Goal: Check status: Check status

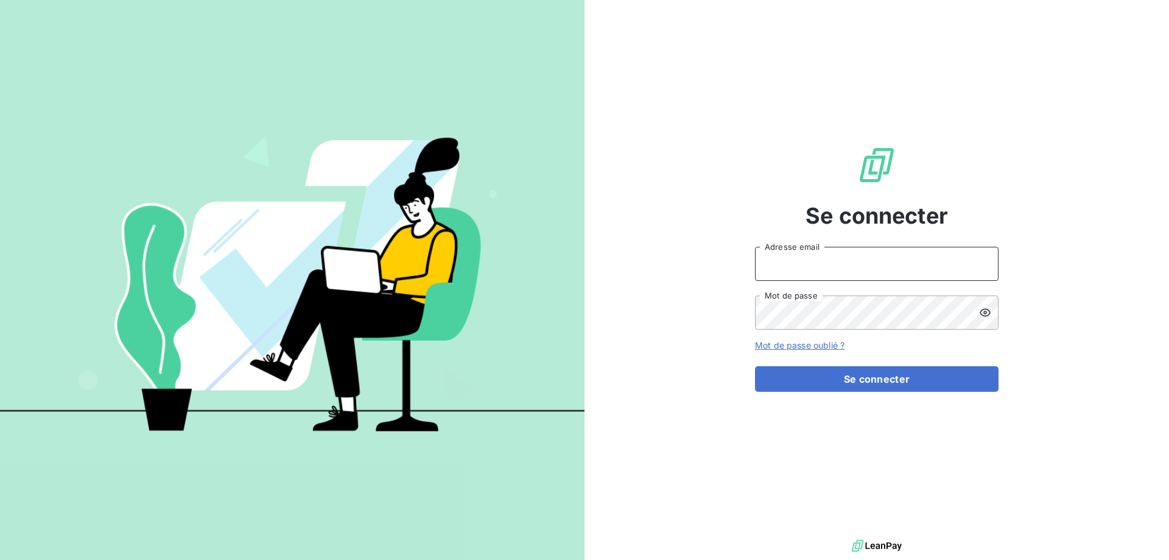
click at [858, 259] on input "Adresse email" at bounding box center [877, 264] width 244 height 34
type input "[EMAIL_ADDRESS][PERSON_NAME][DOMAIN_NAME]"
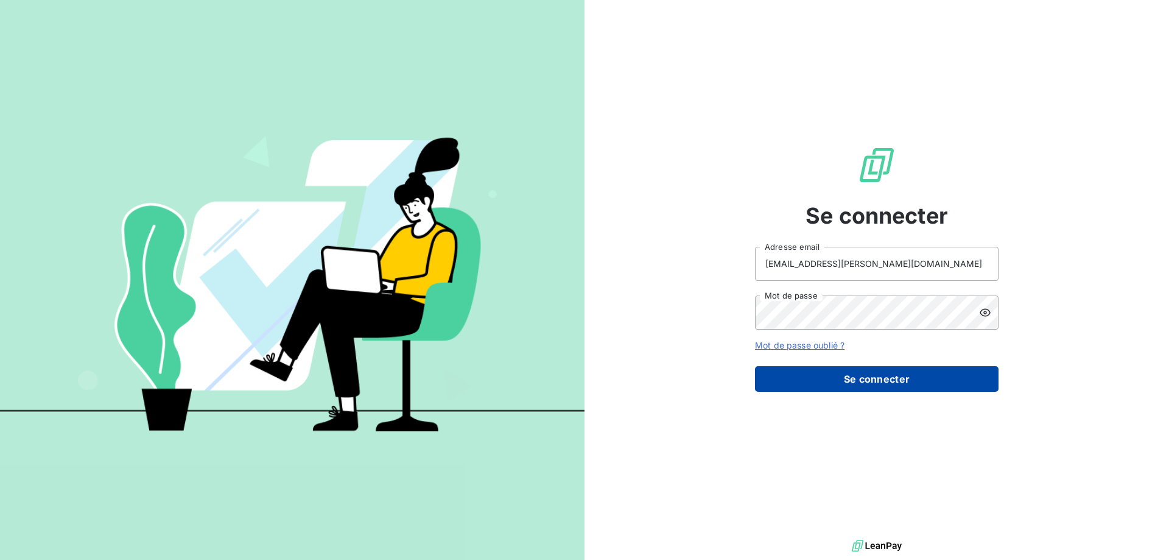
click at [914, 373] on button "Se connecter" at bounding box center [877, 379] width 244 height 26
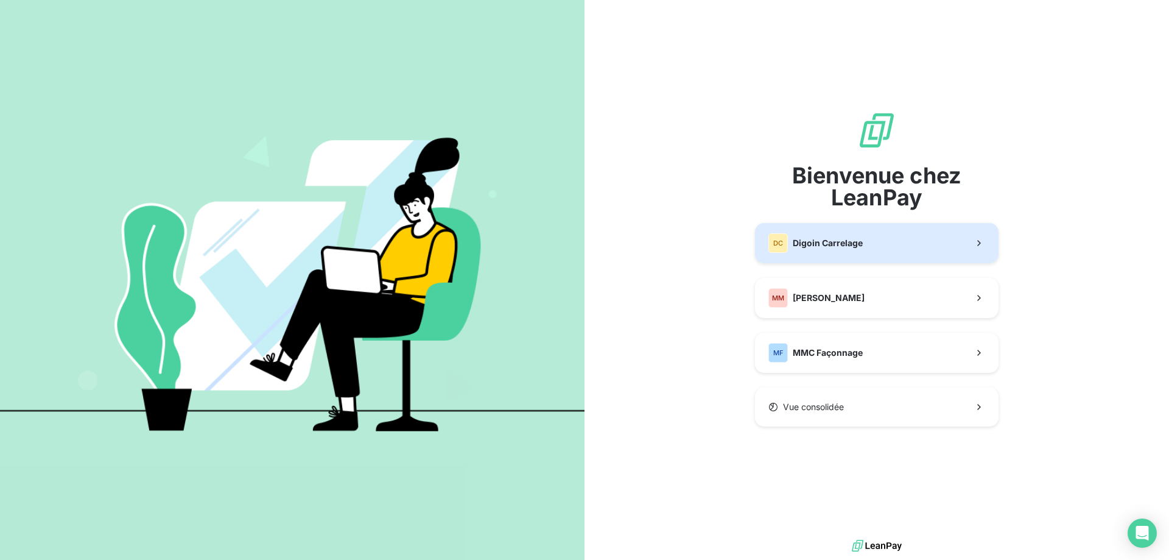
click at [857, 251] on div "DC Digoin Carrelage" at bounding box center [815, 242] width 94 height 19
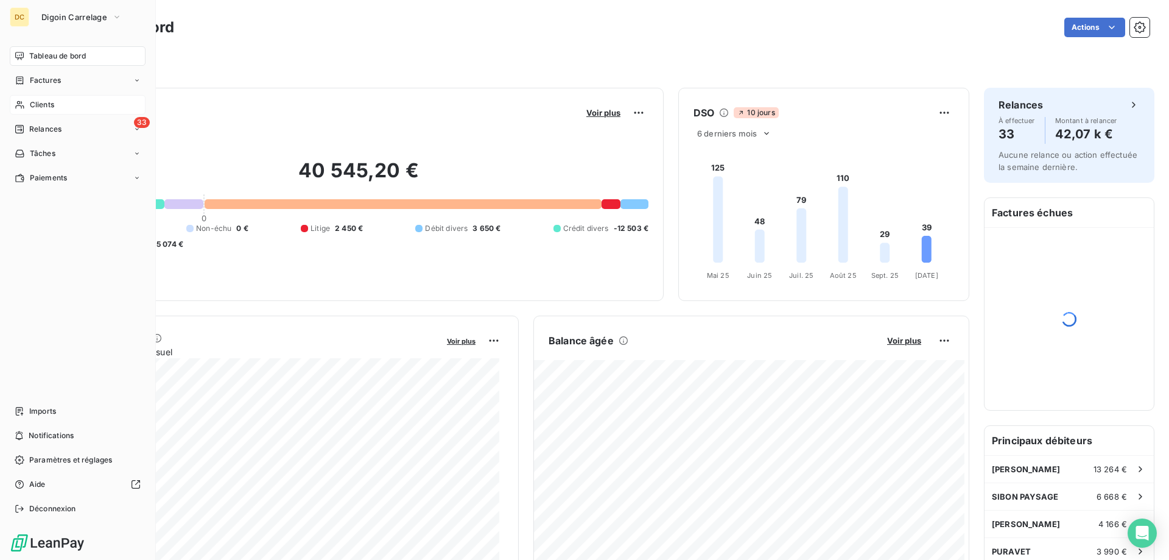
click at [34, 103] on span "Clients" at bounding box center [42, 104] width 24 height 11
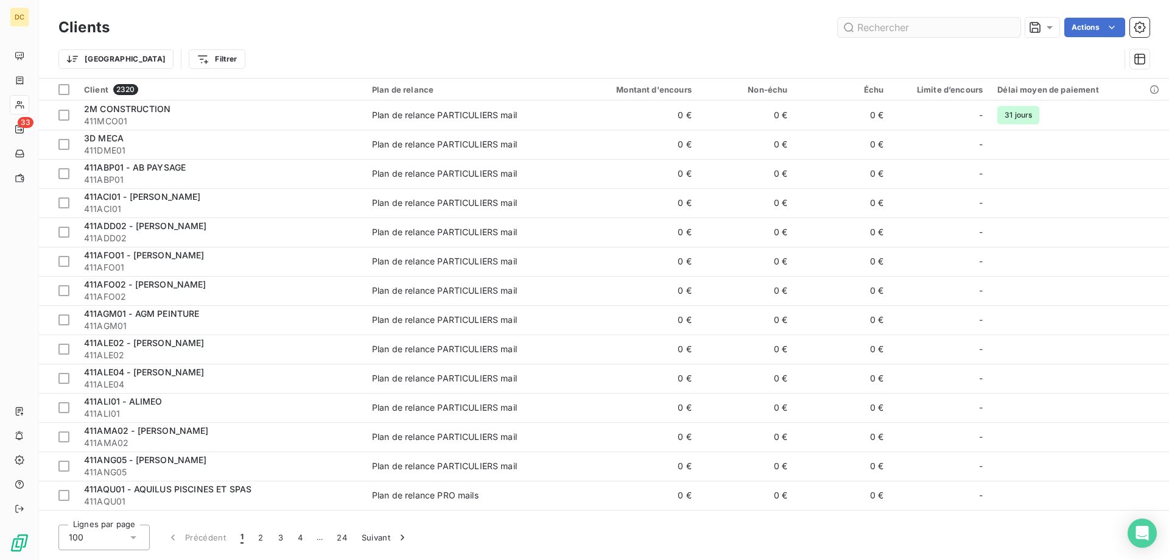
click at [944, 32] on input "text" at bounding box center [929, 27] width 183 height 19
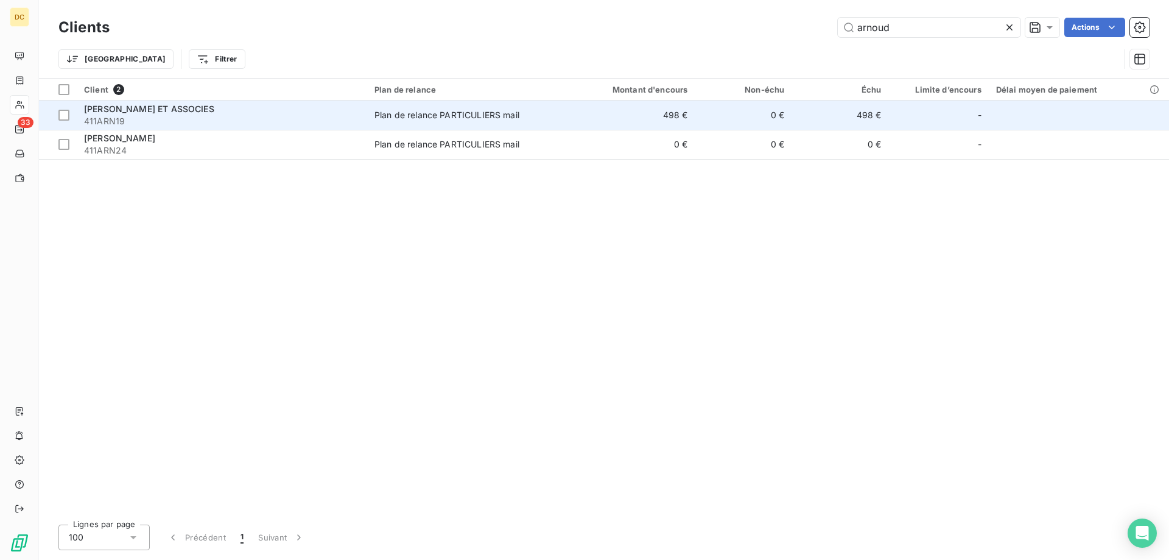
type input "arnoud"
click at [617, 113] on td "498 €" at bounding box center [630, 114] width 130 height 29
